Goal: Check status: Check status

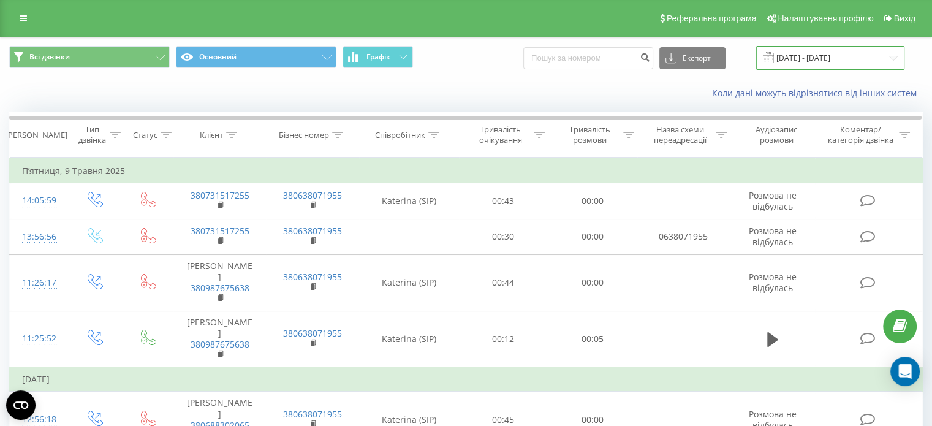
click at [828, 58] on input "[DATE] - [DATE]" at bounding box center [830, 58] width 148 height 24
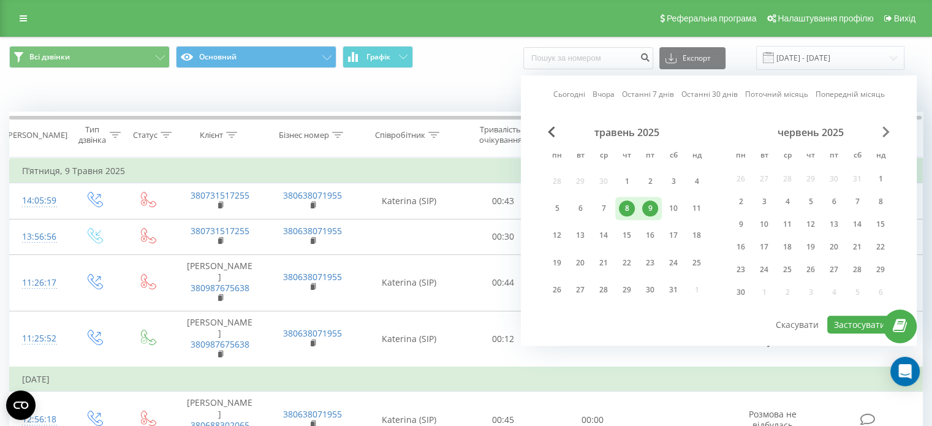
click at [884, 134] on span "Next Month" at bounding box center [886, 131] width 7 height 11
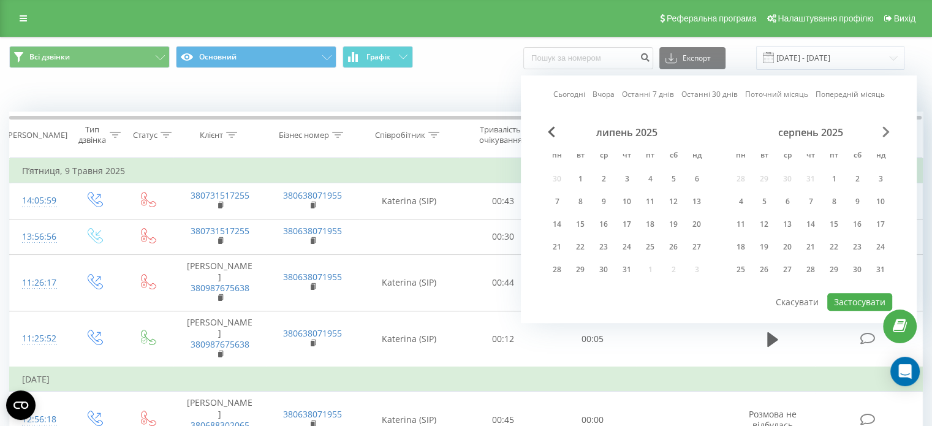
click at [884, 134] on span "Next Month" at bounding box center [886, 131] width 7 height 11
click at [607, 247] on div "20" at bounding box center [604, 247] width 16 height 16
click at [623, 245] on div "21" at bounding box center [627, 247] width 16 height 16
click at [863, 300] on button "Застосувати" at bounding box center [859, 302] width 65 height 18
type input "[DATE] - [DATE]"
